Goal: Task Accomplishment & Management: Use online tool/utility

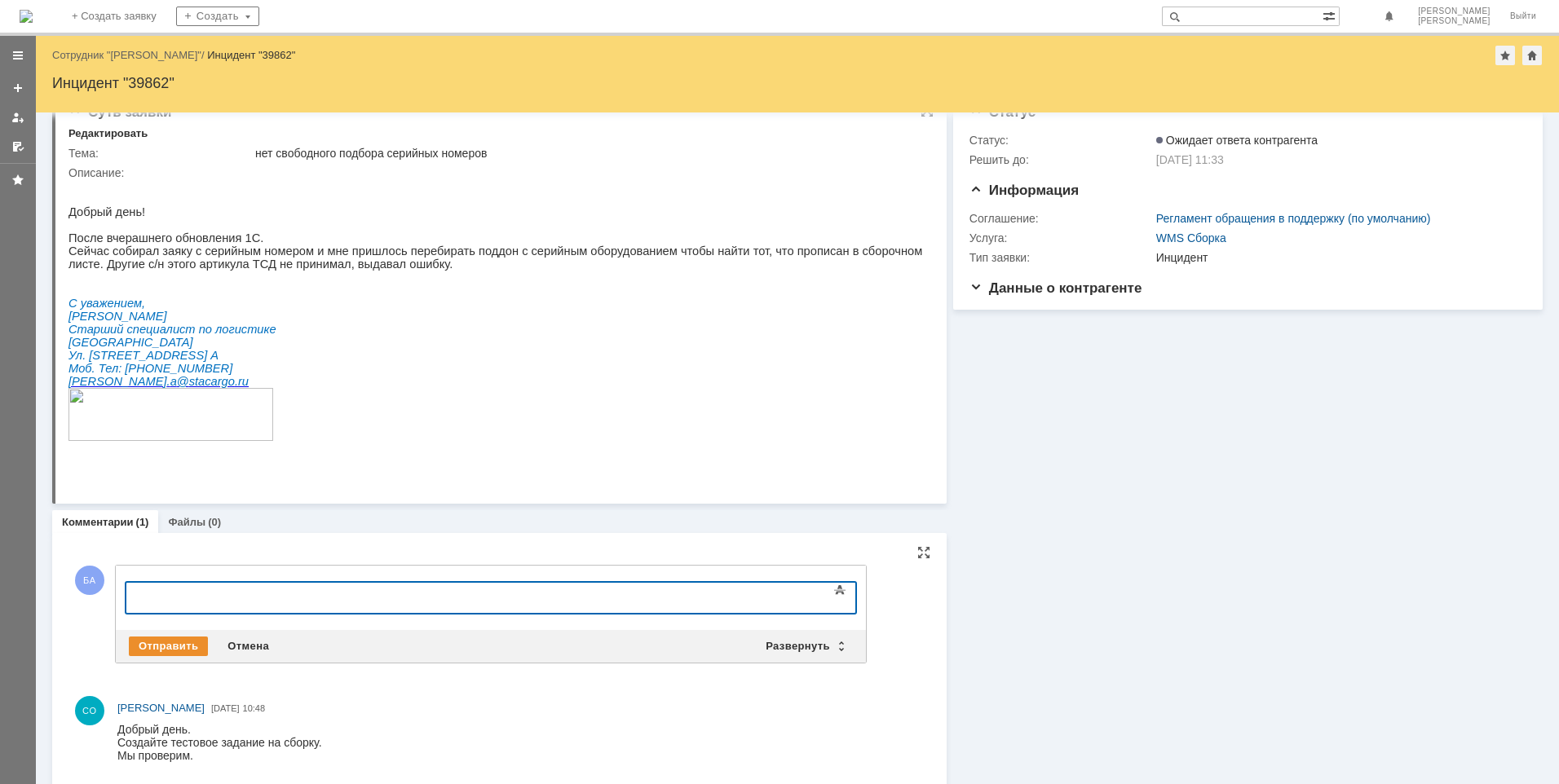
scroll to position [42, 0]
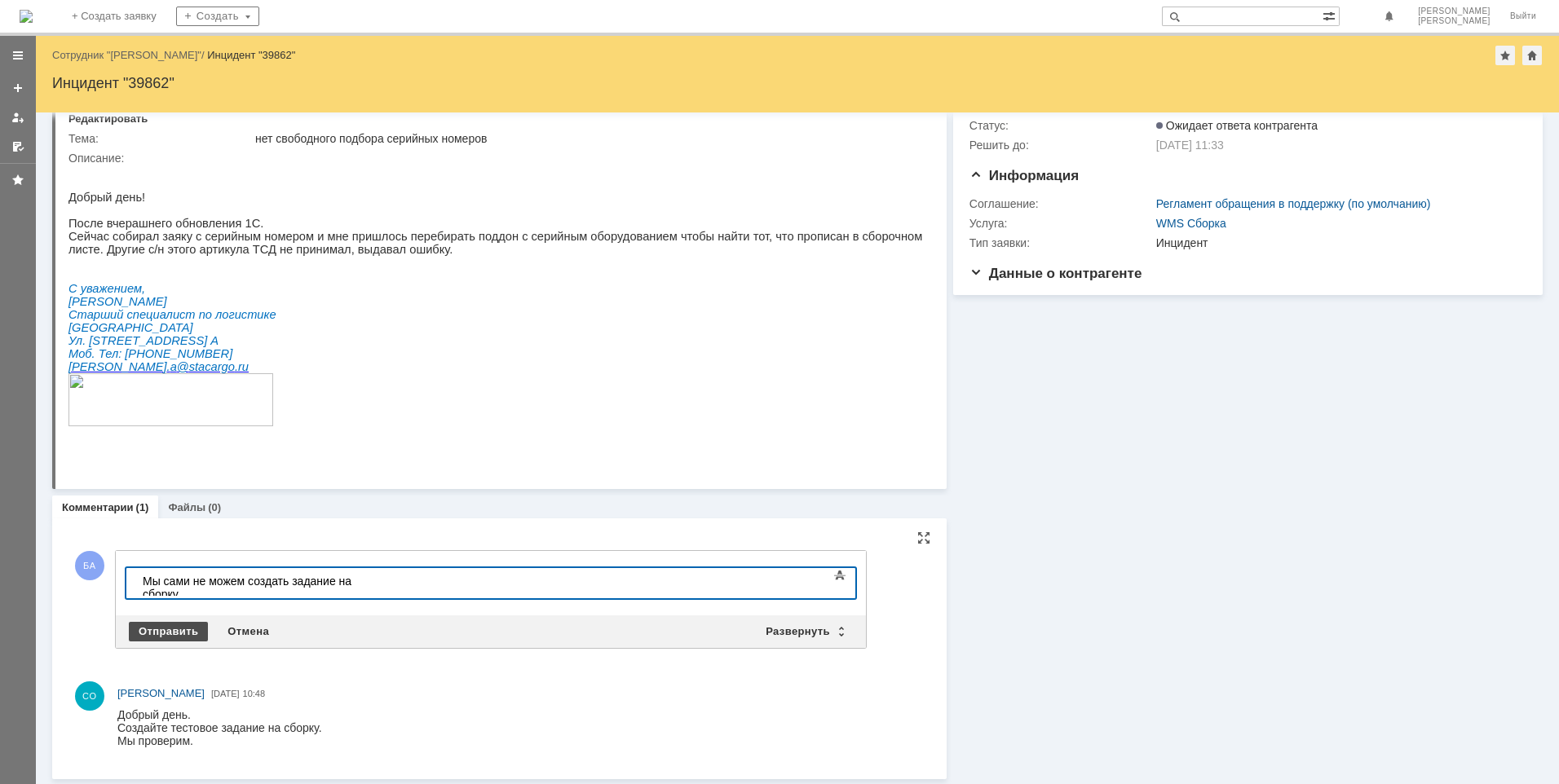
click at [156, 622] on div "Отправить" at bounding box center [169, 631] width 79 height 19
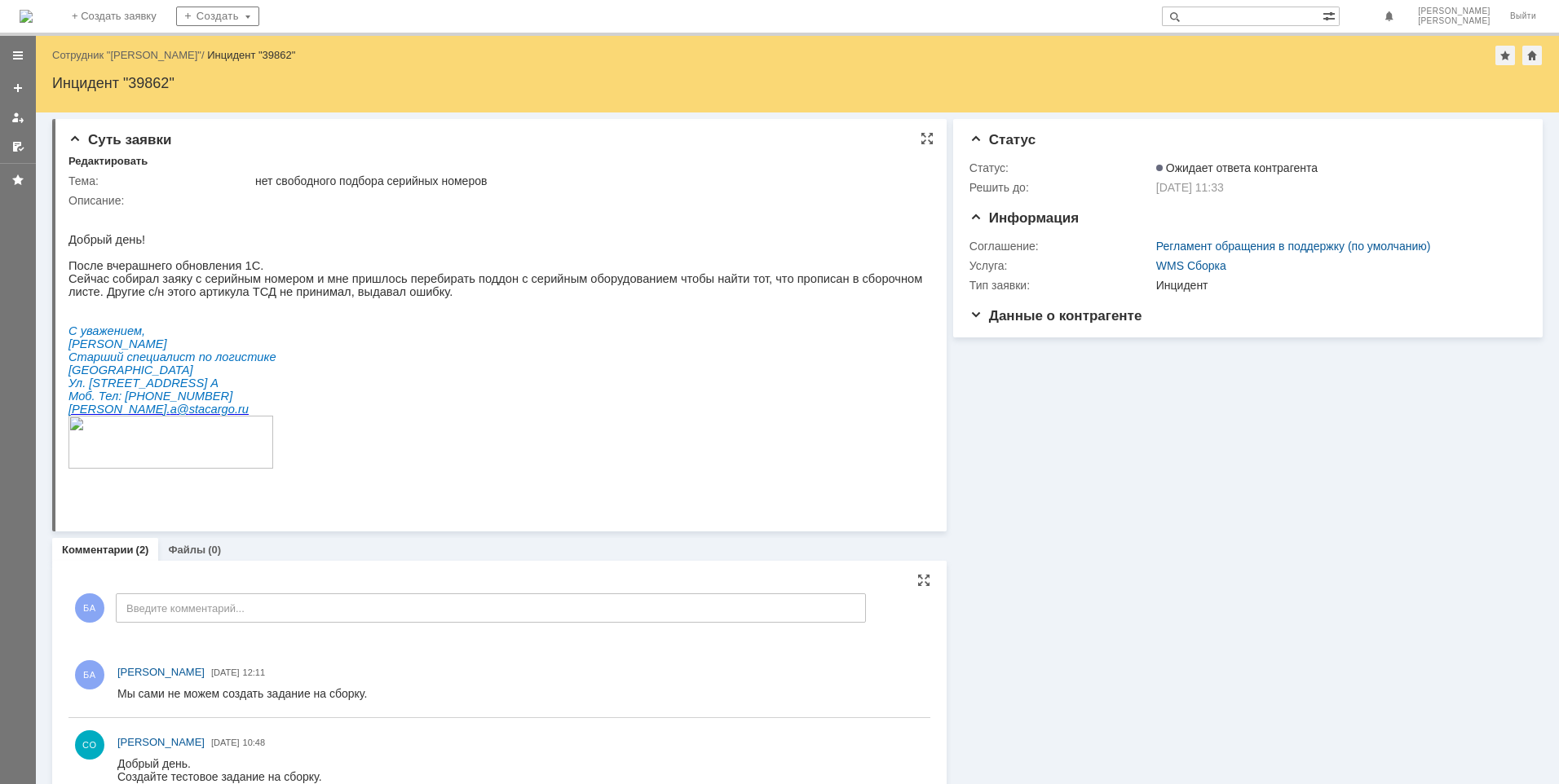
scroll to position [0, 0]
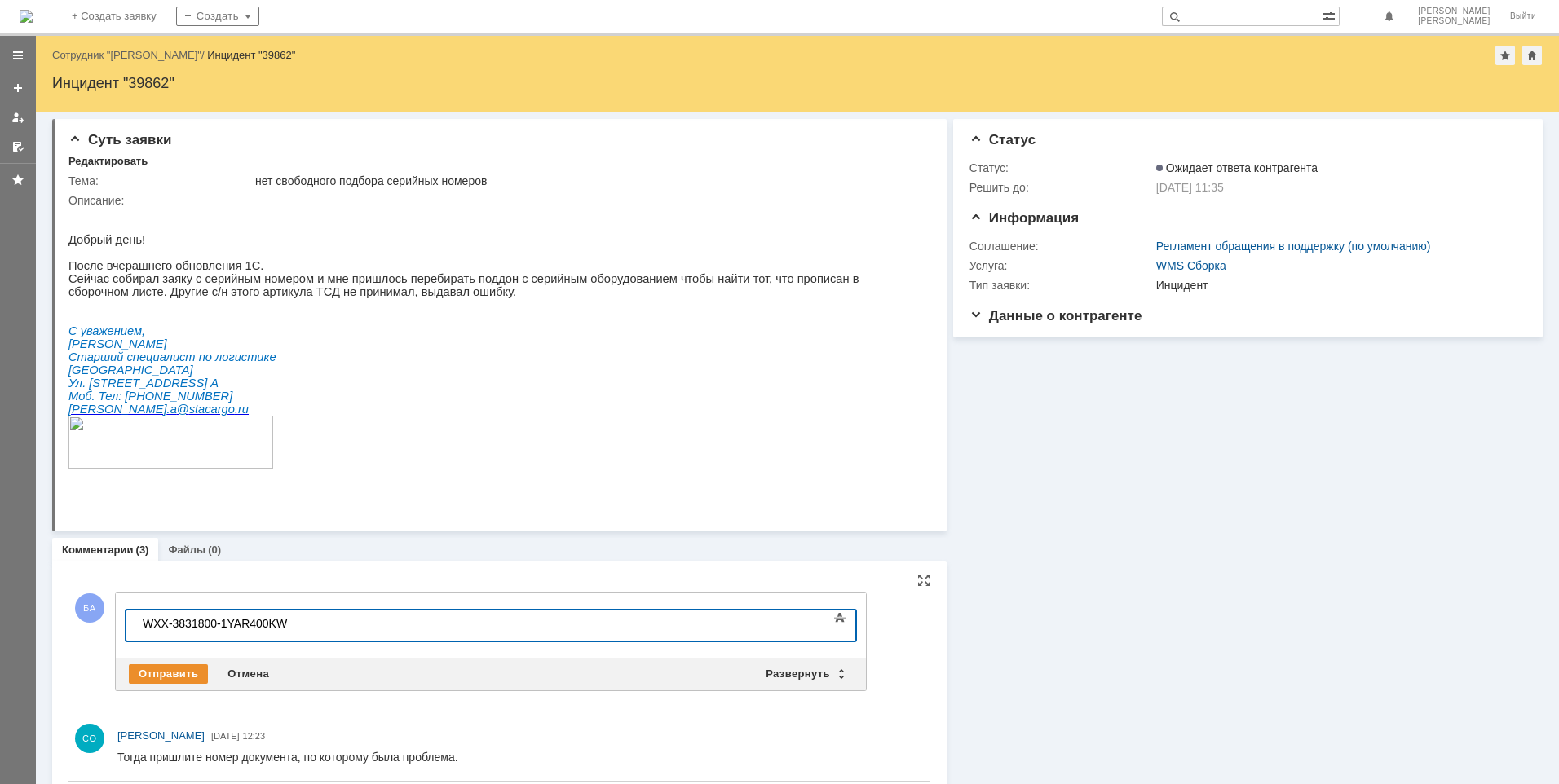
scroll to position [354, 12]
click at [175, 664] on div "Отправить" at bounding box center [169, 674] width 79 height 19
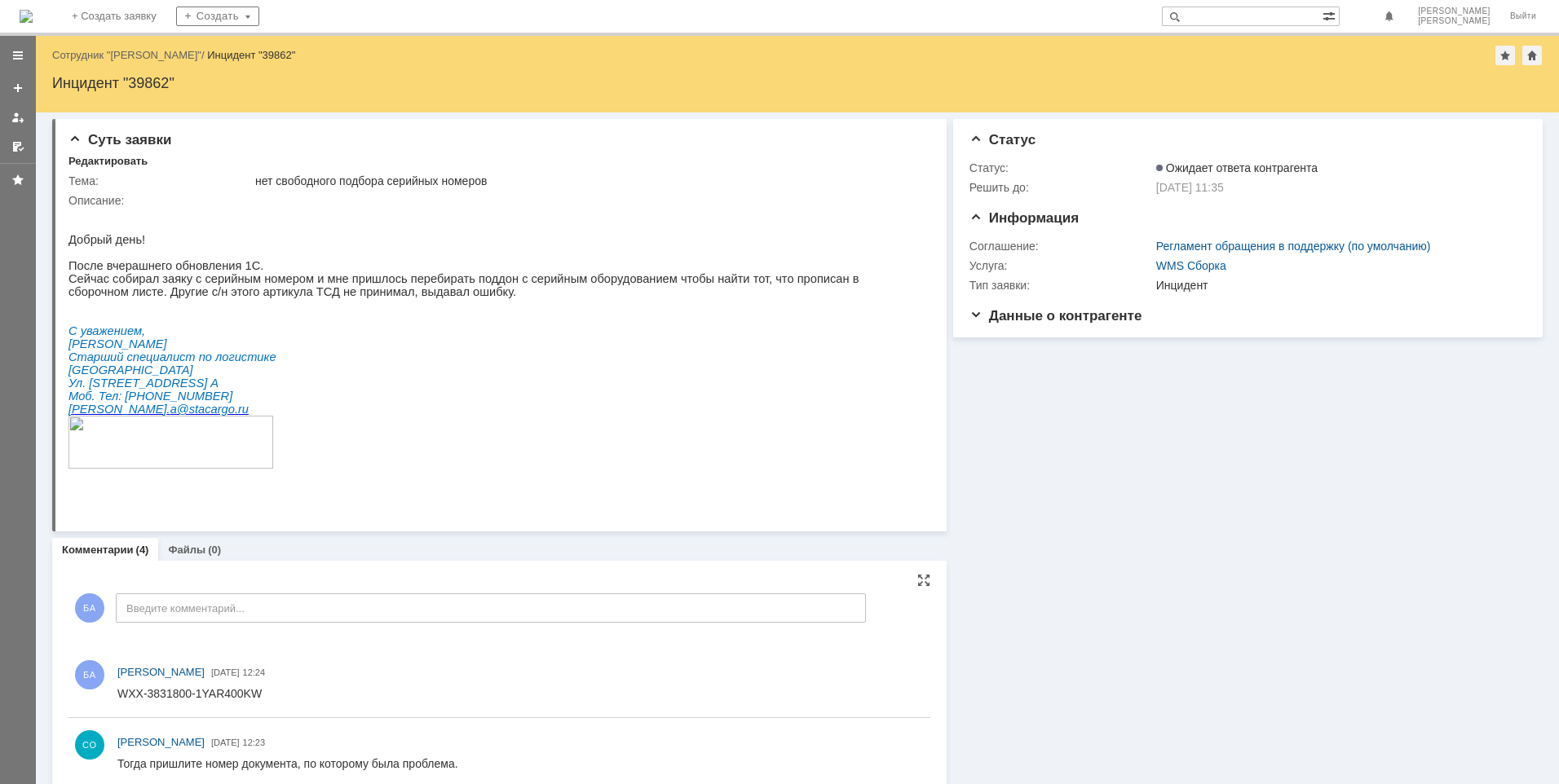
scroll to position [0, 0]
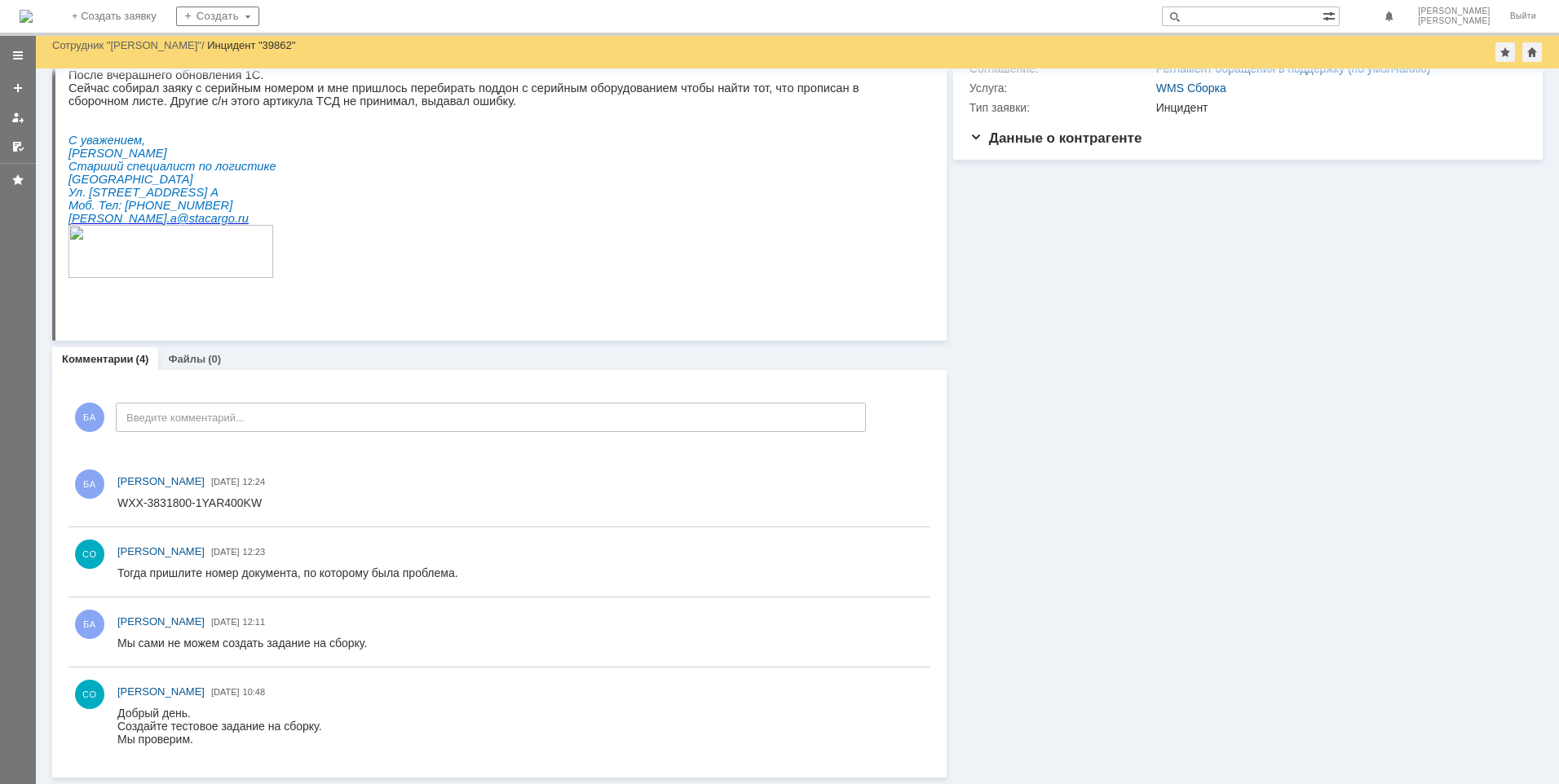
scroll to position [135, 0]
